Goal: Task Accomplishment & Management: Manage account settings

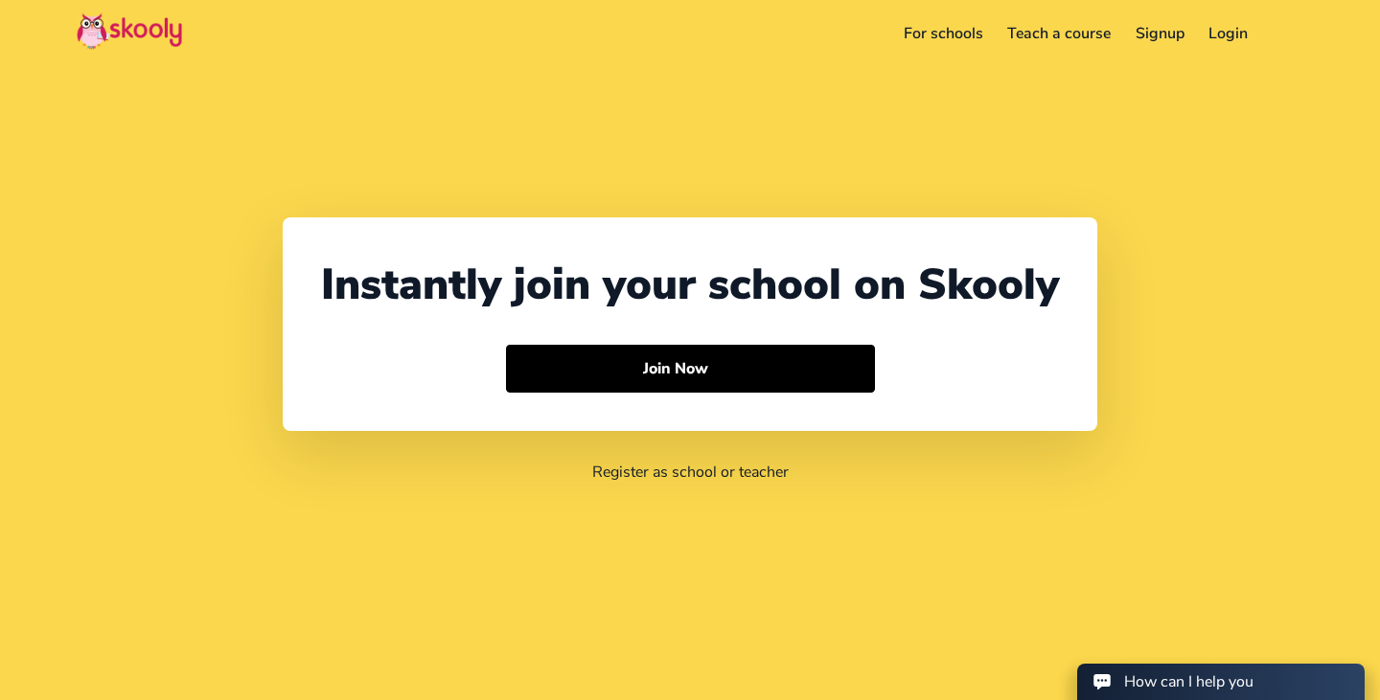
select select "65"
select select "[GEOGRAPHIC_DATA]"
select select "[GEOGRAPHIC_DATA]/[GEOGRAPHIC_DATA]"
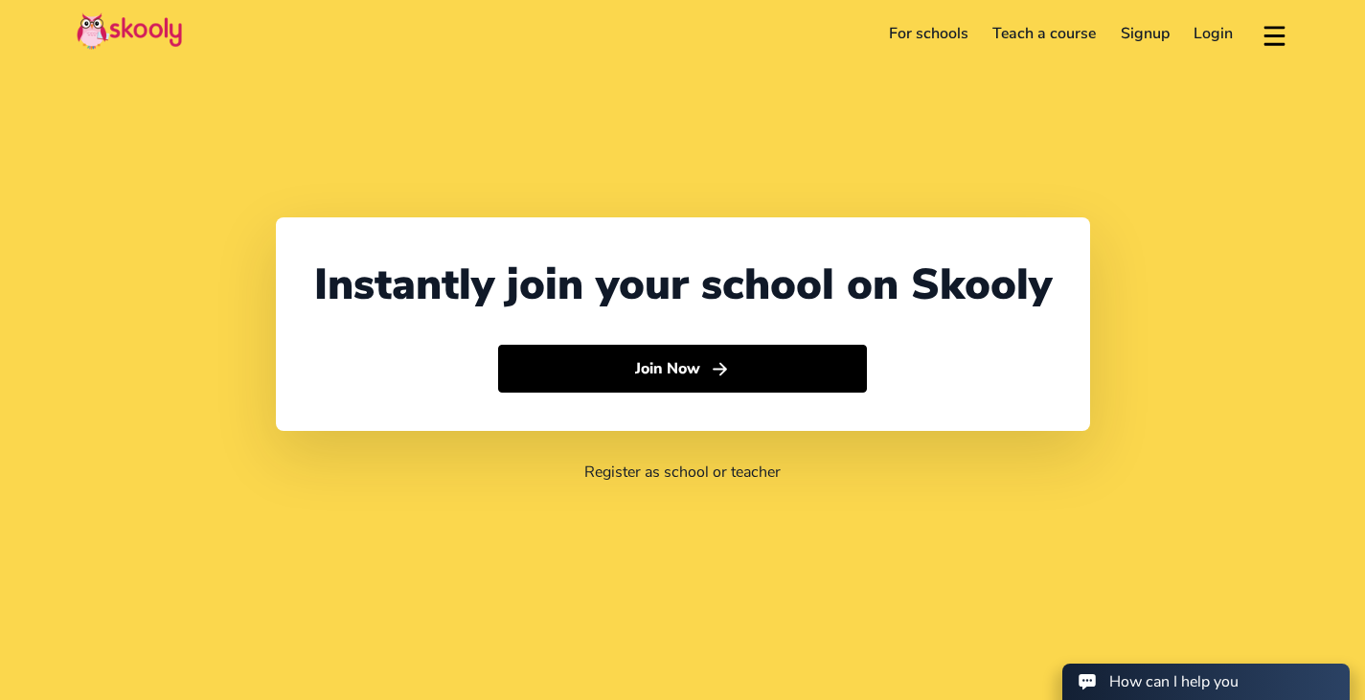
click at [1225, 34] on link "Login" at bounding box center [1214, 33] width 64 height 31
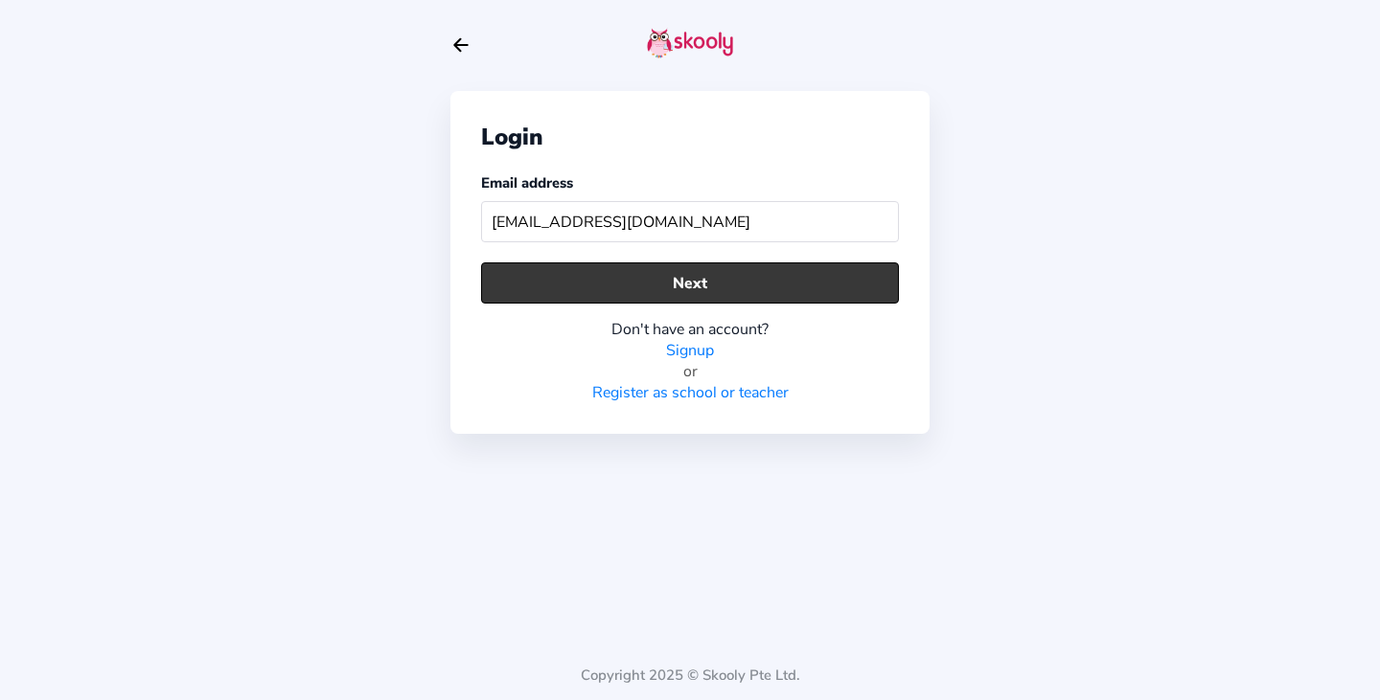
type input "[EMAIL_ADDRESS][DOMAIN_NAME]"
click at [629, 279] on button "Next" at bounding box center [690, 282] width 418 height 41
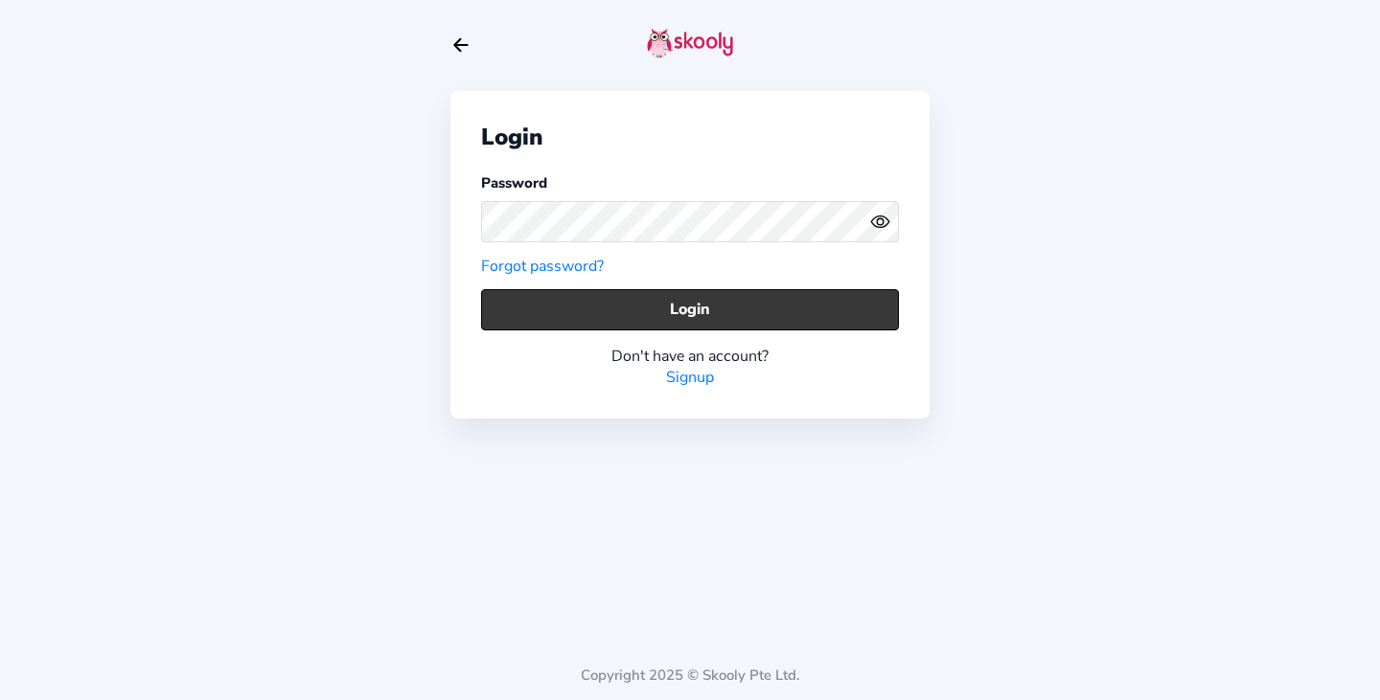
click at [701, 304] on button "Login" at bounding box center [690, 309] width 418 height 41
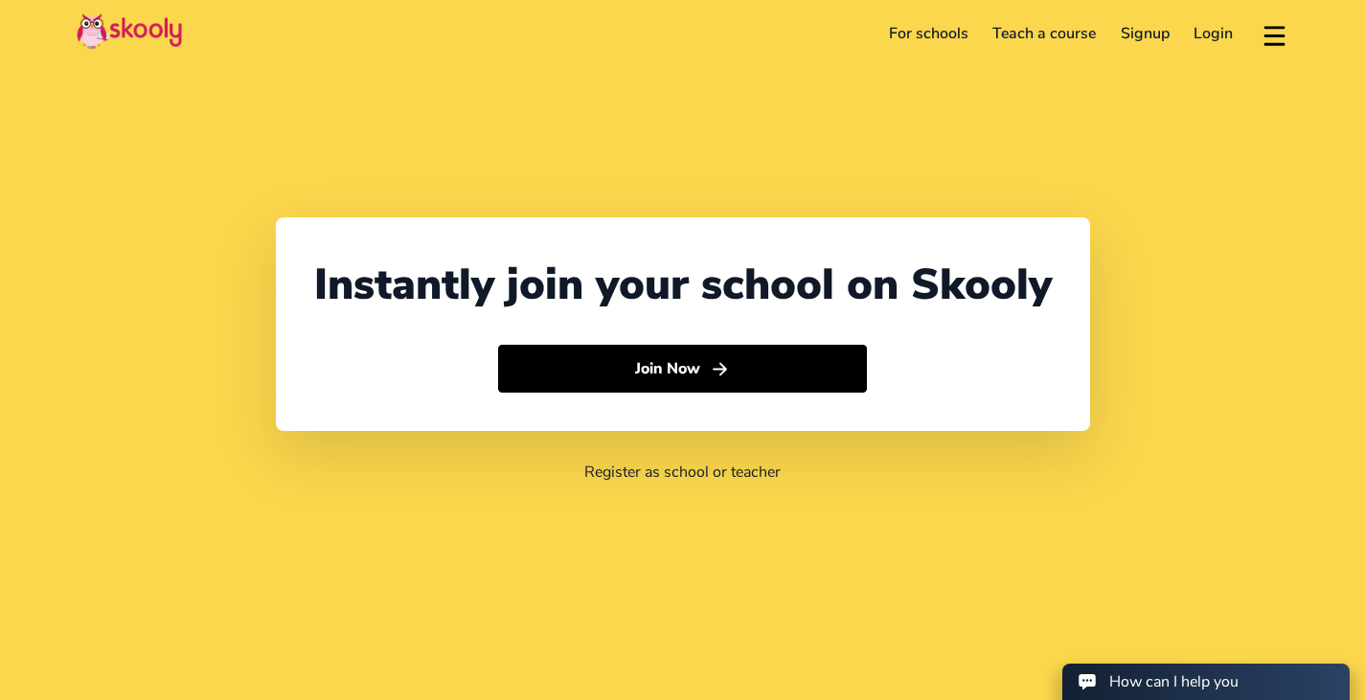
select select "65"
select select "[GEOGRAPHIC_DATA]"
select select "[GEOGRAPHIC_DATA]/[GEOGRAPHIC_DATA]"
click at [1212, 26] on link "Login" at bounding box center [1214, 33] width 64 height 31
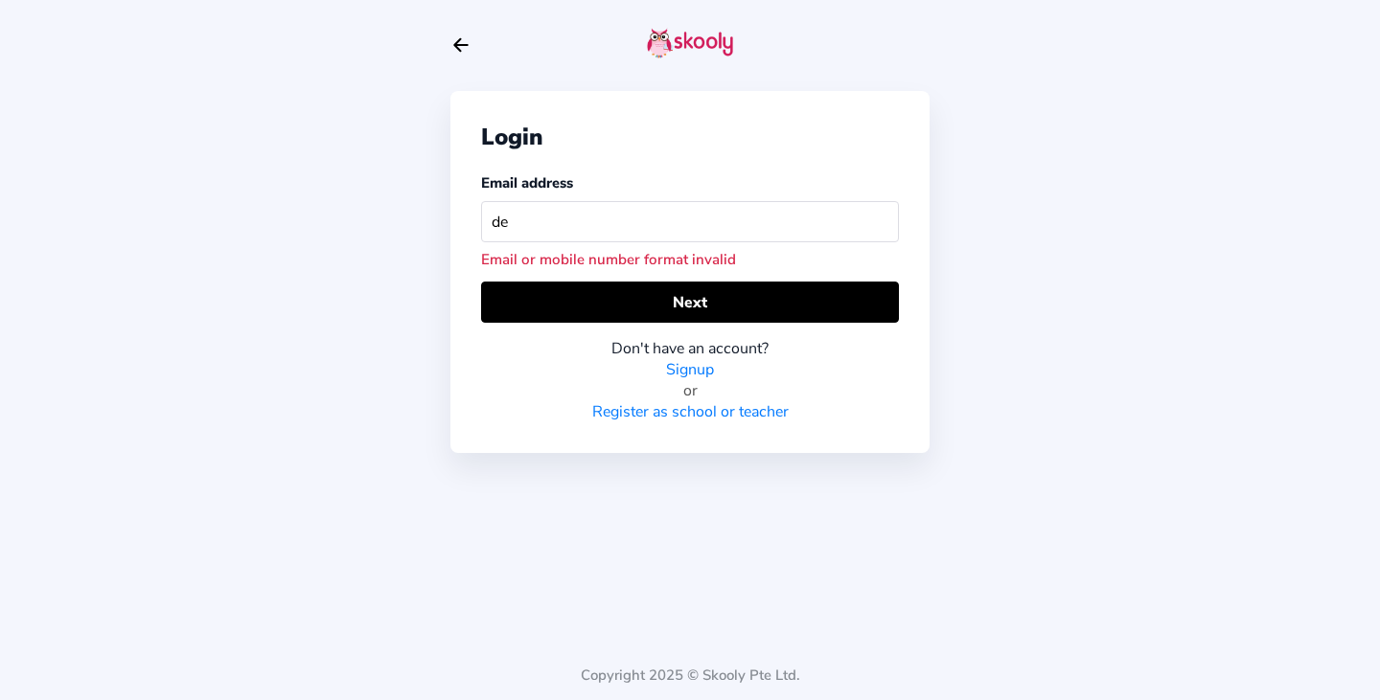
type input "d"
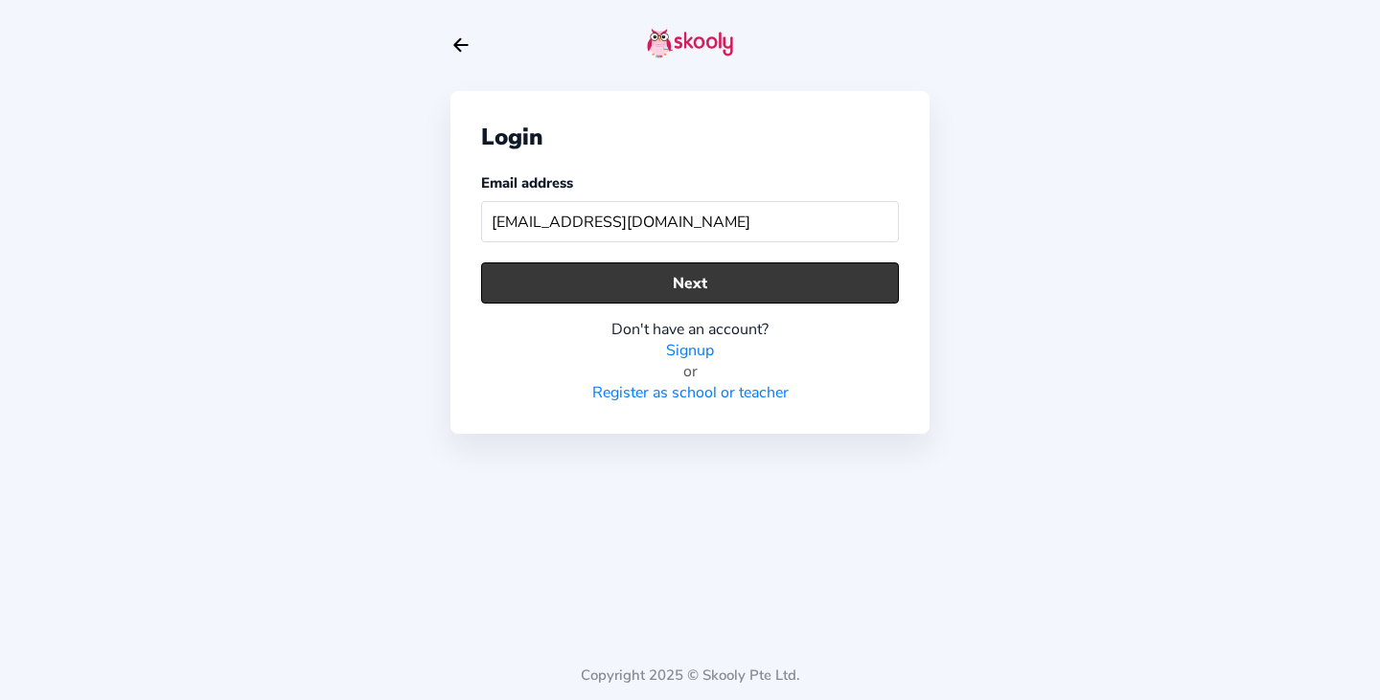
type input "[EMAIL_ADDRESS][DOMAIN_NAME]"
click at [774, 278] on button "Next" at bounding box center [690, 282] width 418 height 41
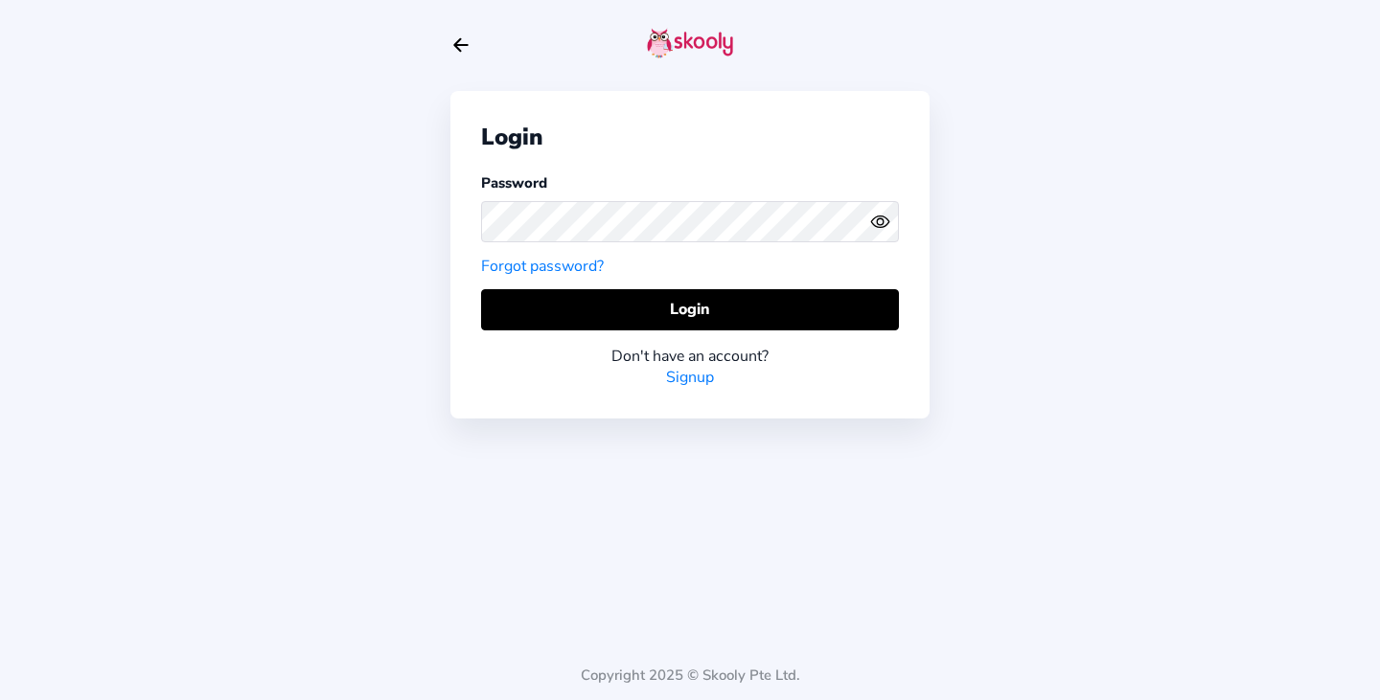
click at [875, 227] on icon "Eye" at bounding box center [880, 222] width 20 height 20
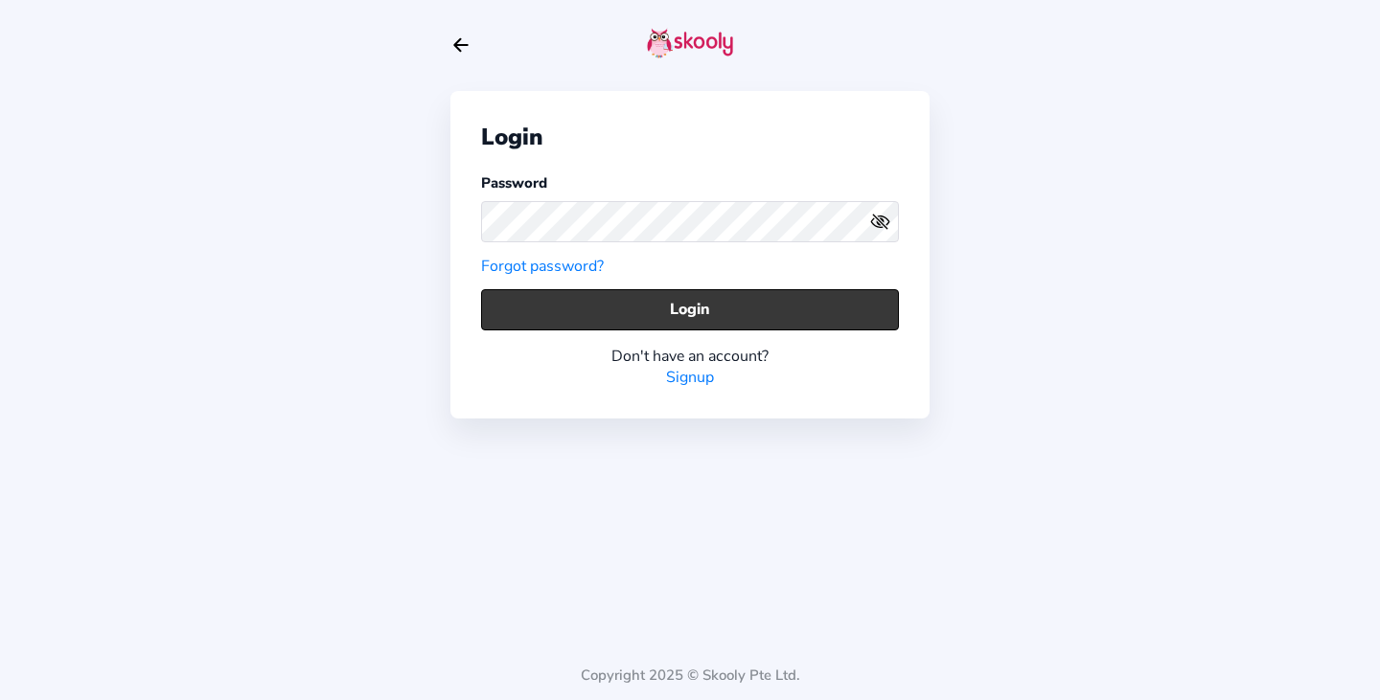
click at [814, 315] on button "Login" at bounding box center [690, 309] width 418 height 41
